Goal: Task Accomplishment & Management: Use online tool/utility

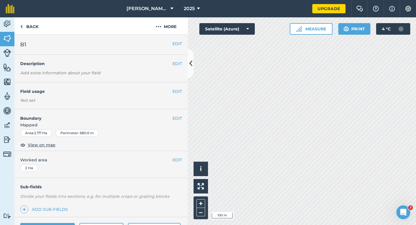
click at [180, 94] on div "EDIT Field usage Not set" at bounding box center [100, 95] width 173 height 27
click at [180, 94] on button "EDIT" at bounding box center [178, 91] width 10 height 6
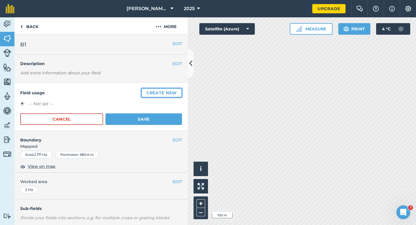
click at [180, 92] on button "Create new" at bounding box center [161, 92] width 41 height 9
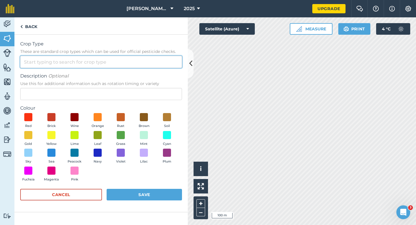
click at [168, 67] on input "Crop Type These are standard crop types which can be used for official pesticid…" at bounding box center [101, 62] width 162 height 12
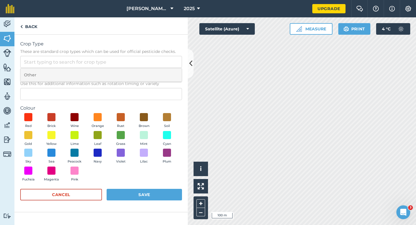
click at [168, 71] on li "Other" at bounding box center [101, 75] width 161 height 14
type input "Other"
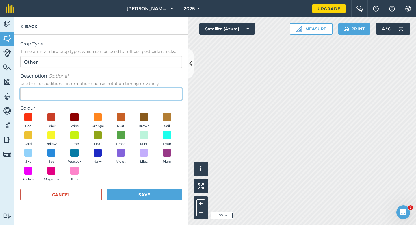
click at [166, 94] on input "Description Optional Use this for additional information such as rotation timin…" at bounding box center [101, 94] width 162 height 12
type input "Black Currants"
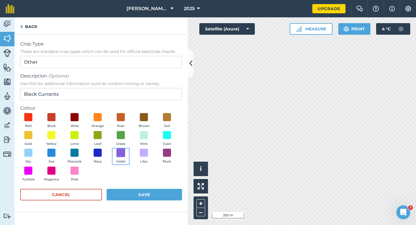
click at [123, 155] on span at bounding box center [121, 152] width 9 height 9
click at [147, 156] on span at bounding box center [144, 152] width 9 height 9
click at [152, 189] on button "Save" at bounding box center [144, 195] width 75 height 12
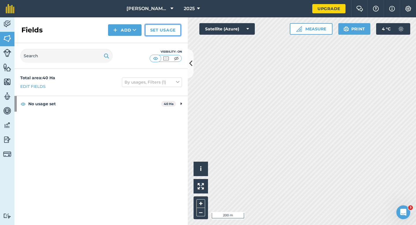
click at [162, 30] on link "Set usage" at bounding box center [163, 30] width 36 height 12
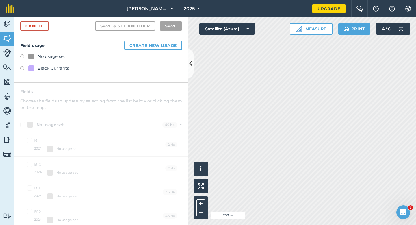
click at [48, 67] on div "Black Currants" at bounding box center [54, 68] width 32 height 7
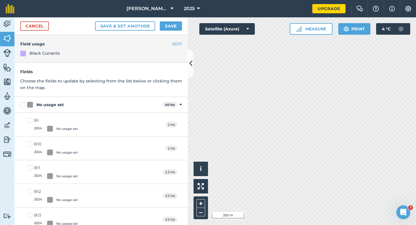
scroll to position [33, 0]
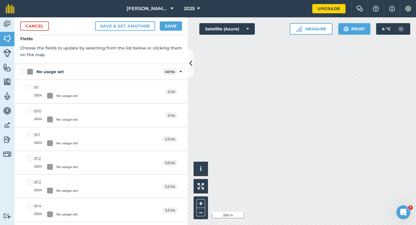
click at [20, 70] on label "No usage set" at bounding box center [90, 72] width 140 height 6
click at [20, 70] on input "No usage set" at bounding box center [22, 71] width 4 height 4
checkbox input "true"
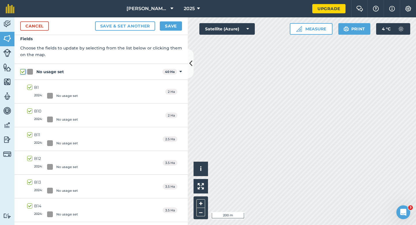
checkbox input "true"
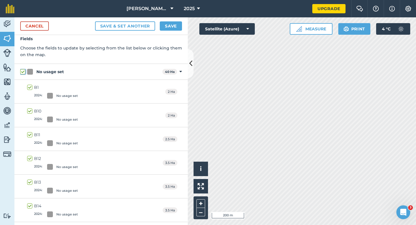
checkbox input "true"
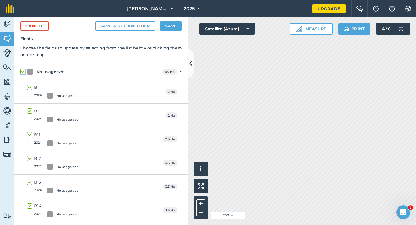
checkbox input "true"
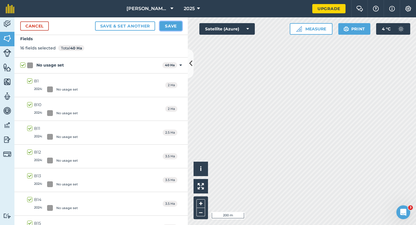
click at [166, 29] on button "Save" at bounding box center [171, 25] width 22 height 9
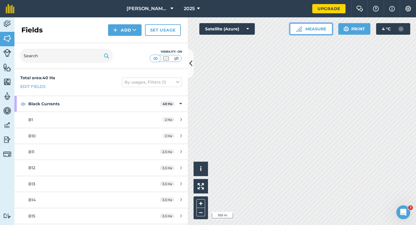
click at [318, 32] on button "Measure" at bounding box center [311, 29] width 43 height 12
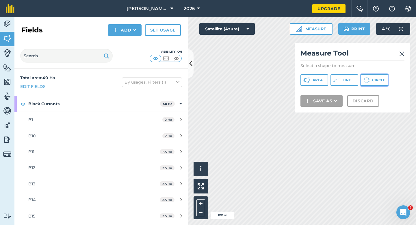
click at [374, 78] on span "Circle" at bounding box center [378, 80] width 13 height 5
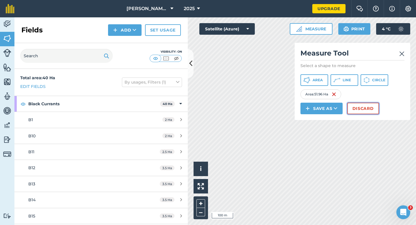
click at [369, 105] on button "Discard" at bounding box center [364, 109] width 32 height 12
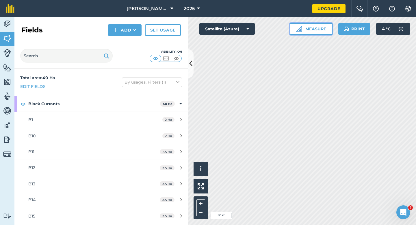
click at [312, 26] on button "Measure" at bounding box center [311, 29] width 43 height 12
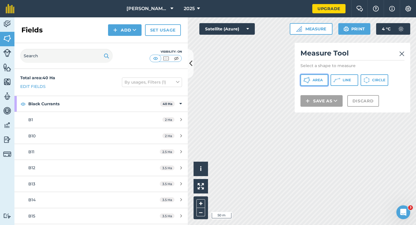
click at [324, 78] on button "Area" at bounding box center [315, 80] width 28 height 12
click at [404, 55] on img at bounding box center [402, 53] width 5 height 7
